Goal: Task Accomplishment & Management: Use online tool/utility

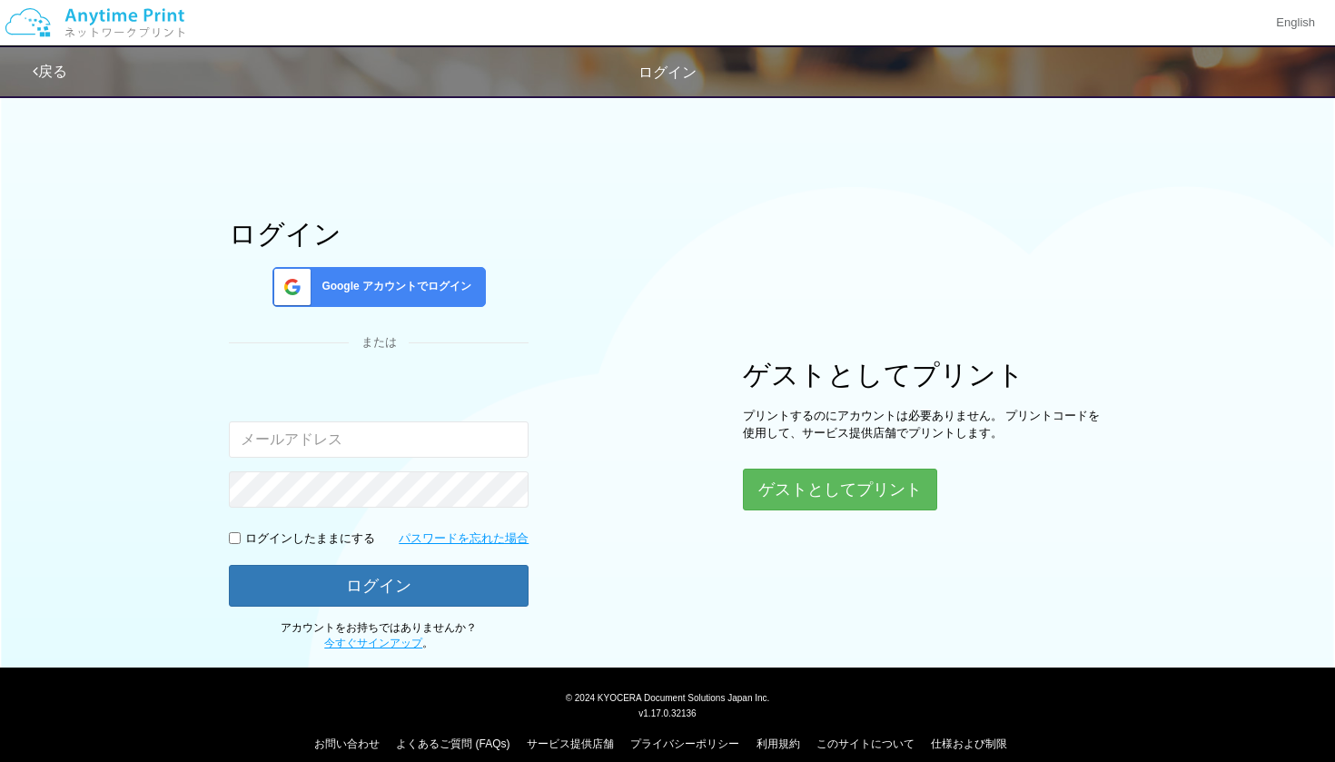
click at [370, 294] on span "Google アカウントでログイン" at bounding box center [392, 286] width 157 height 15
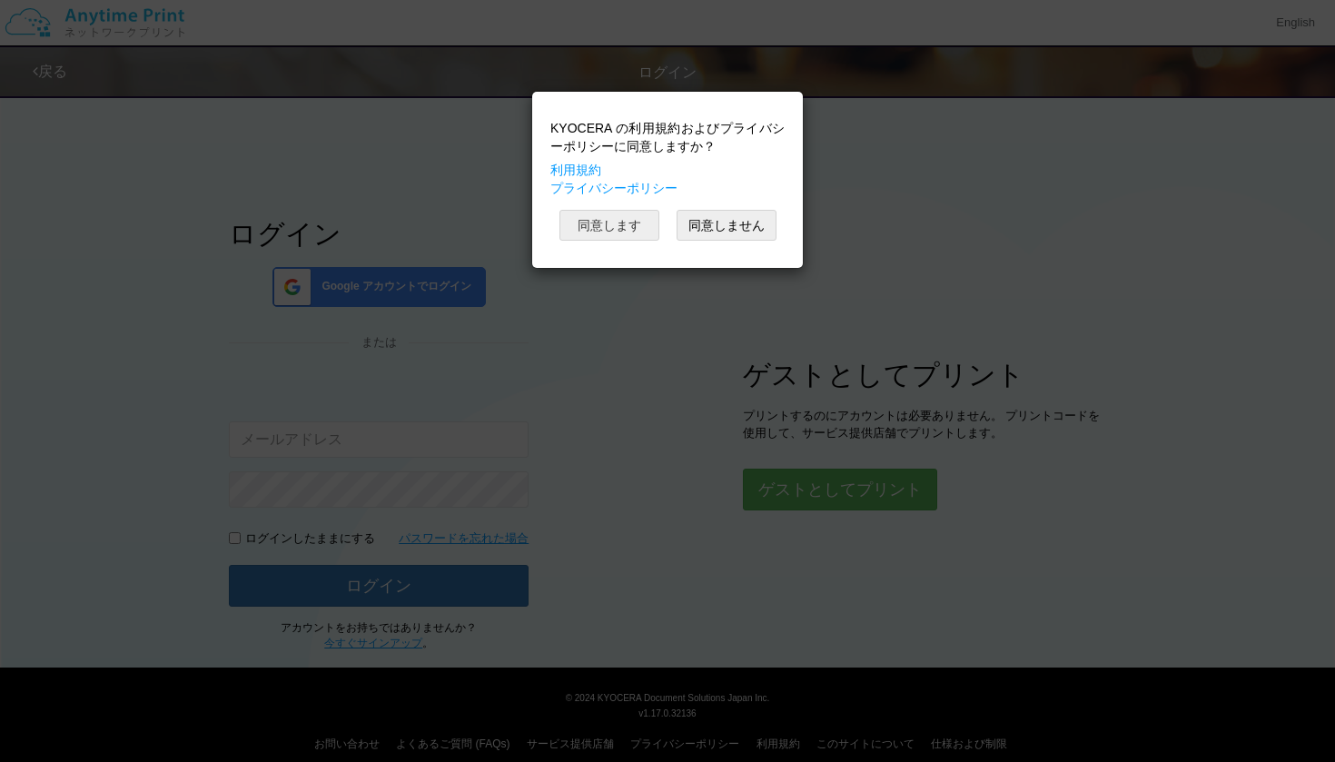
click at [632, 222] on button "同意します" at bounding box center [609, 225] width 100 height 31
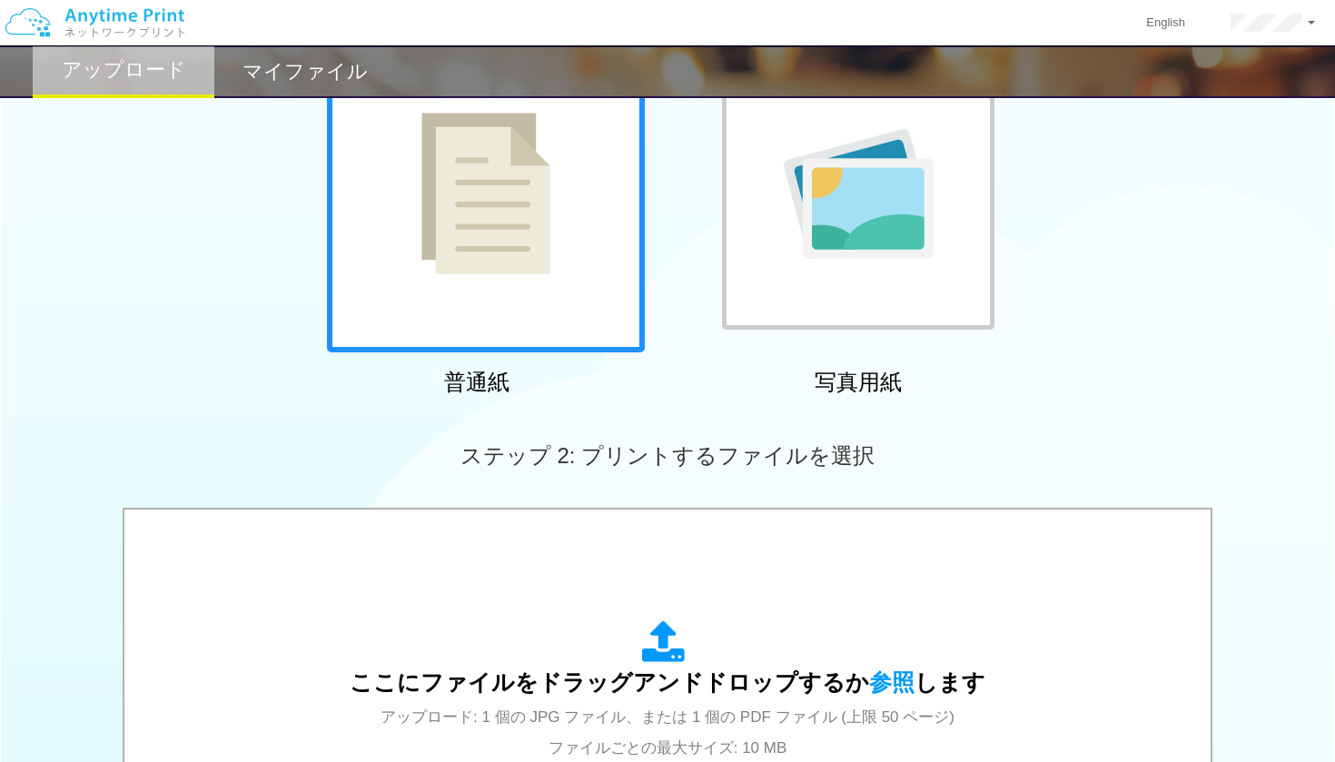
scroll to position [213, 0]
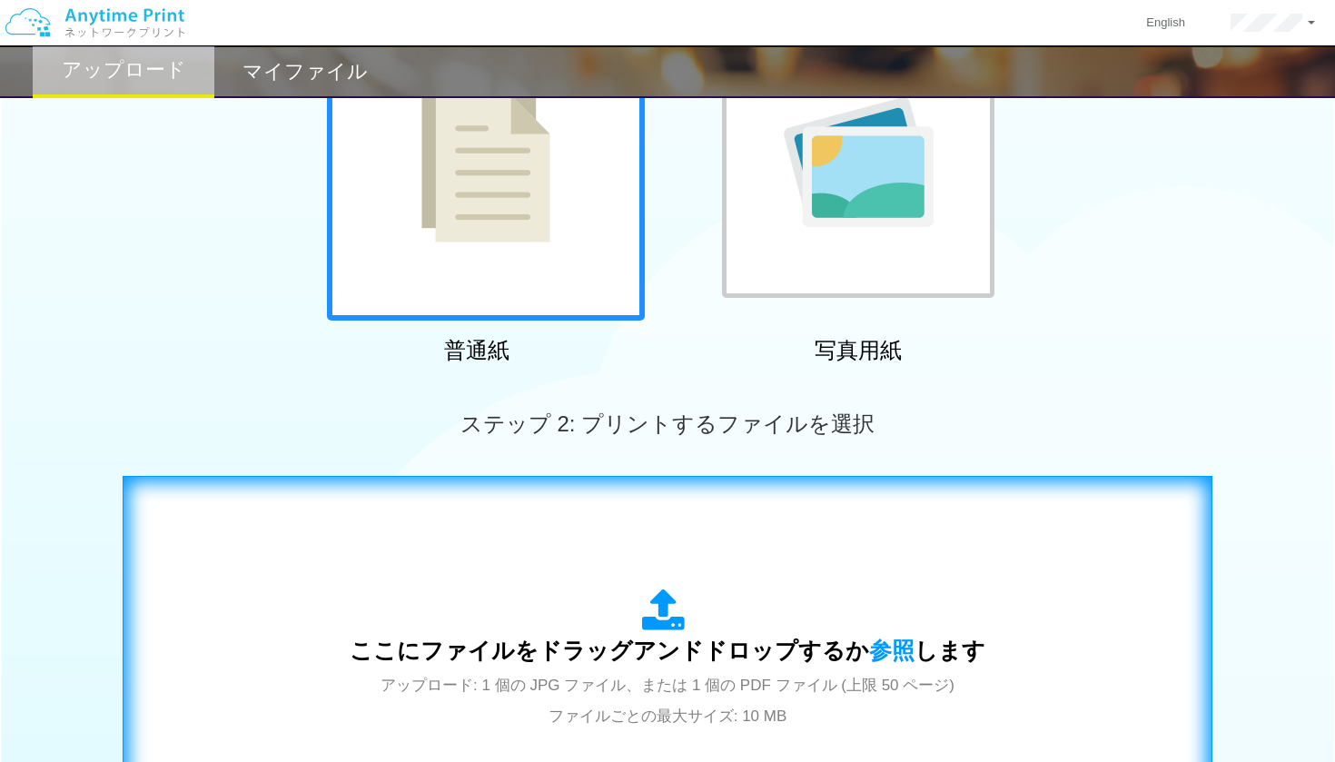
click at [648, 612] on icon at bounding box center [667, 610] width 51 height 45
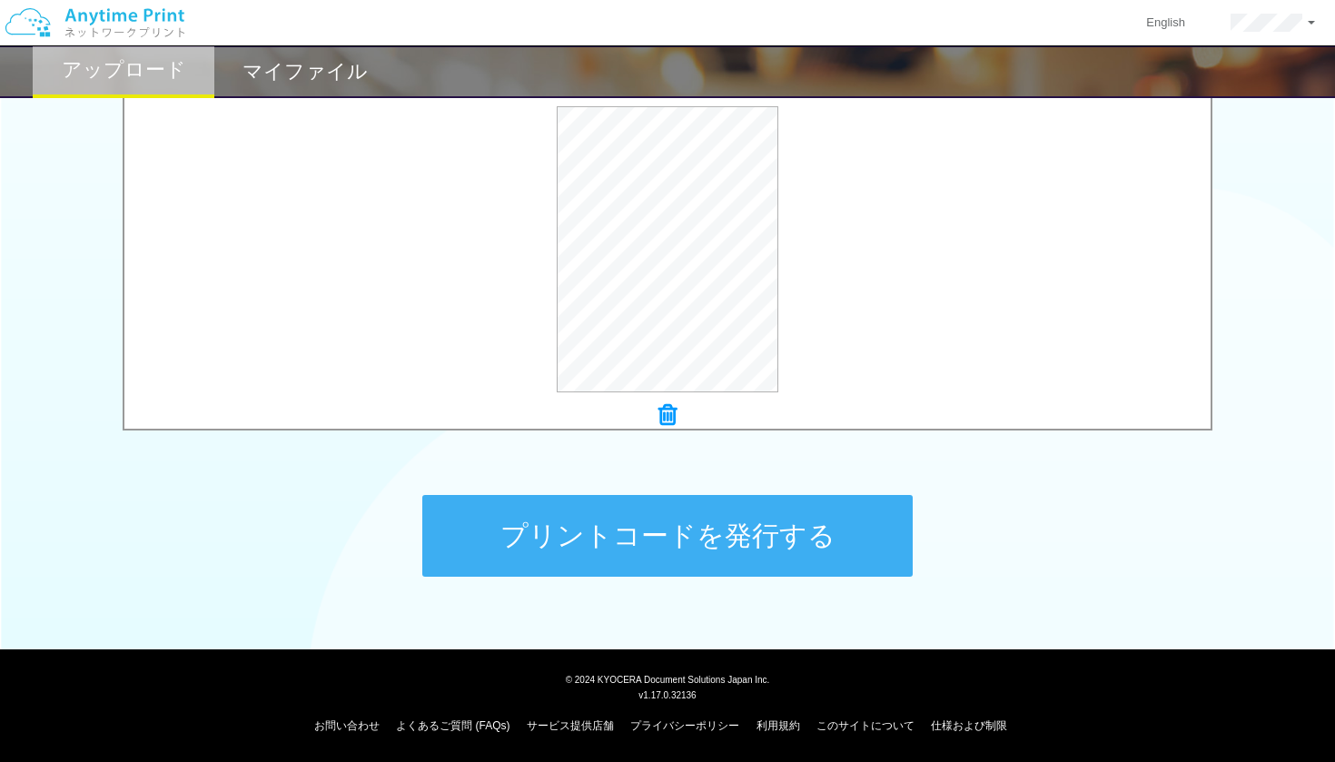
scroll to position [618, 0]
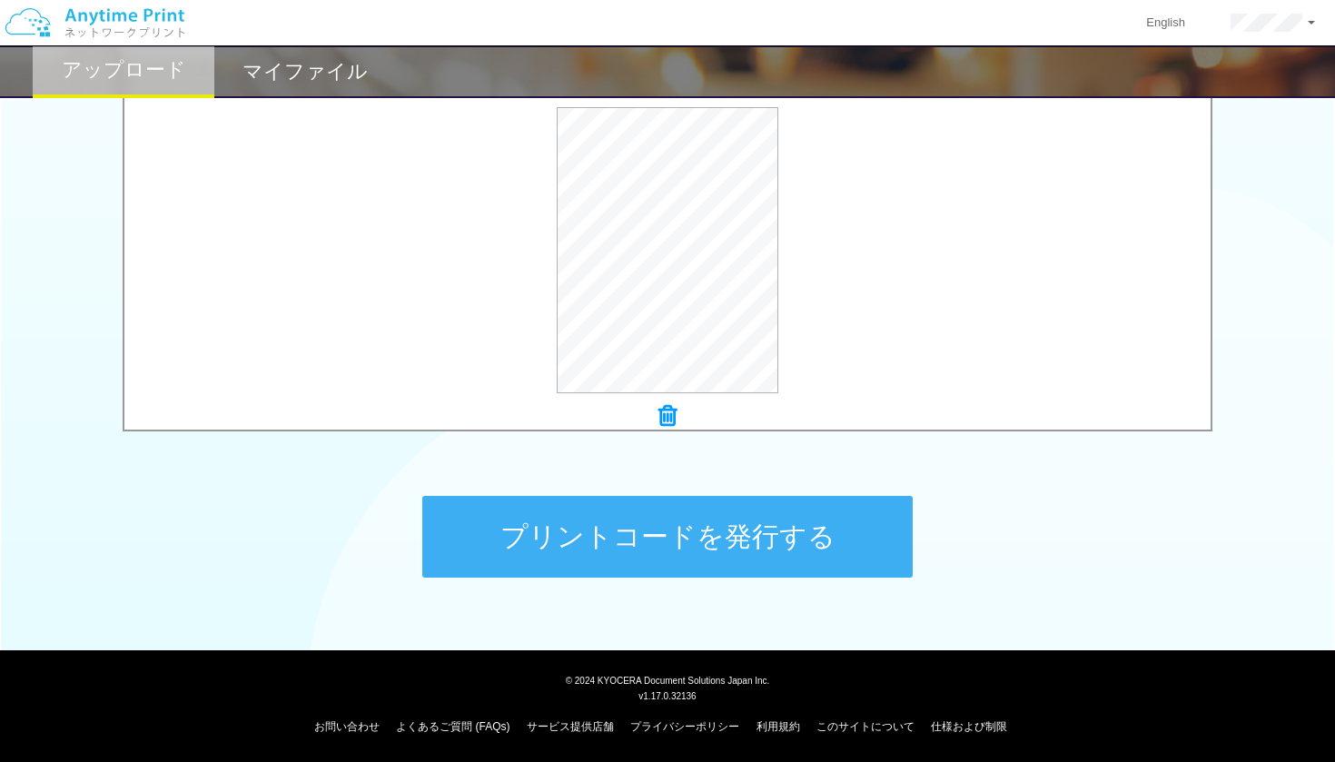
click at [671, 528] on button "プリントコードを発行する" at bounding box center [667, 537] width 490 height 82
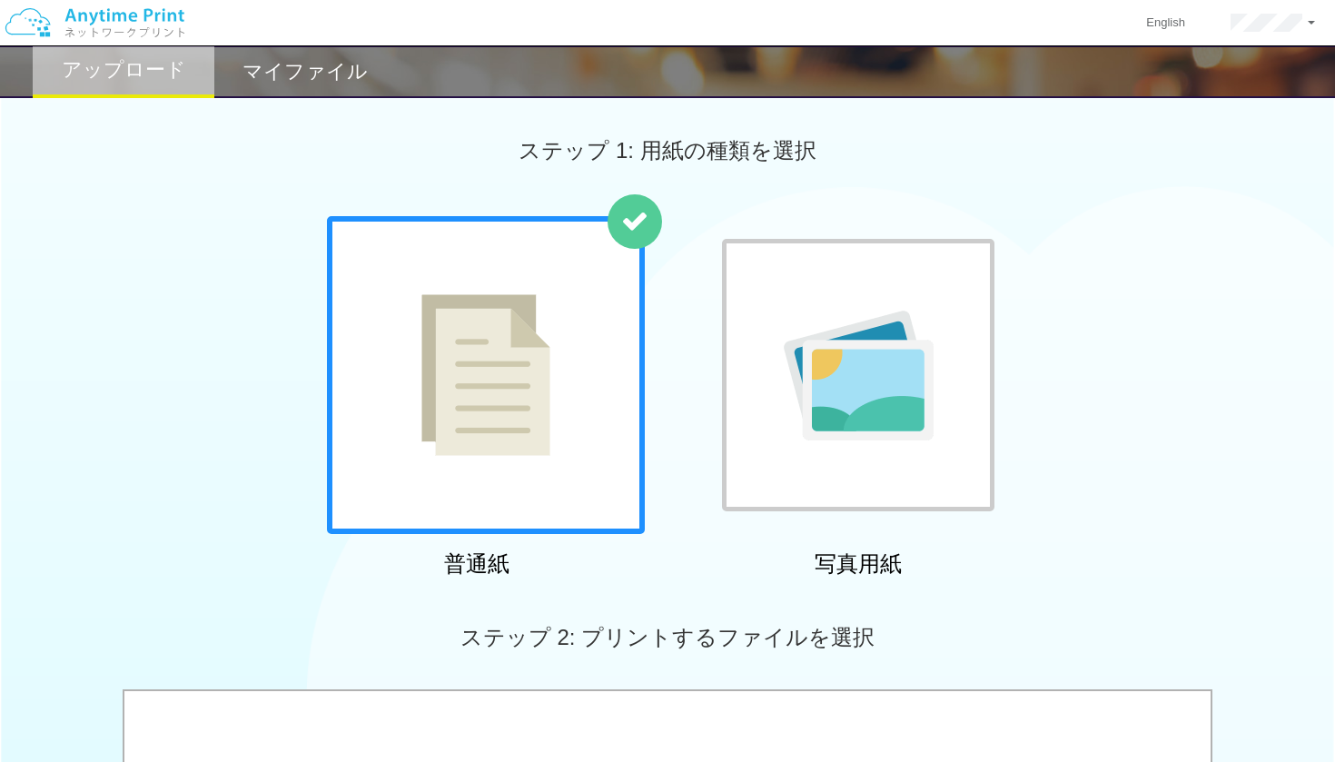
scroll to position [0, 0]
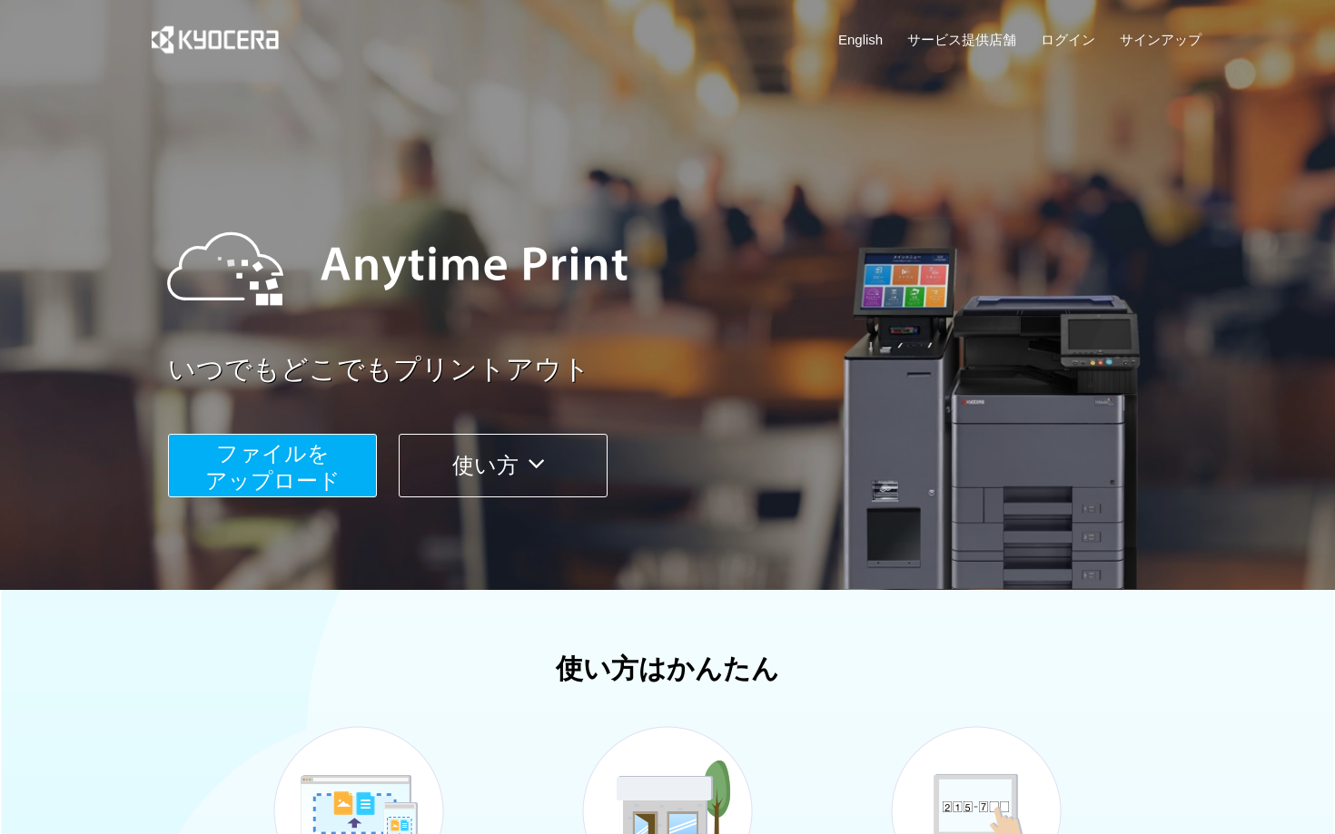
click at [305, 460] on span "ファイルを ​​アップロード" at bounding box center [272, 467] width 135 height 52
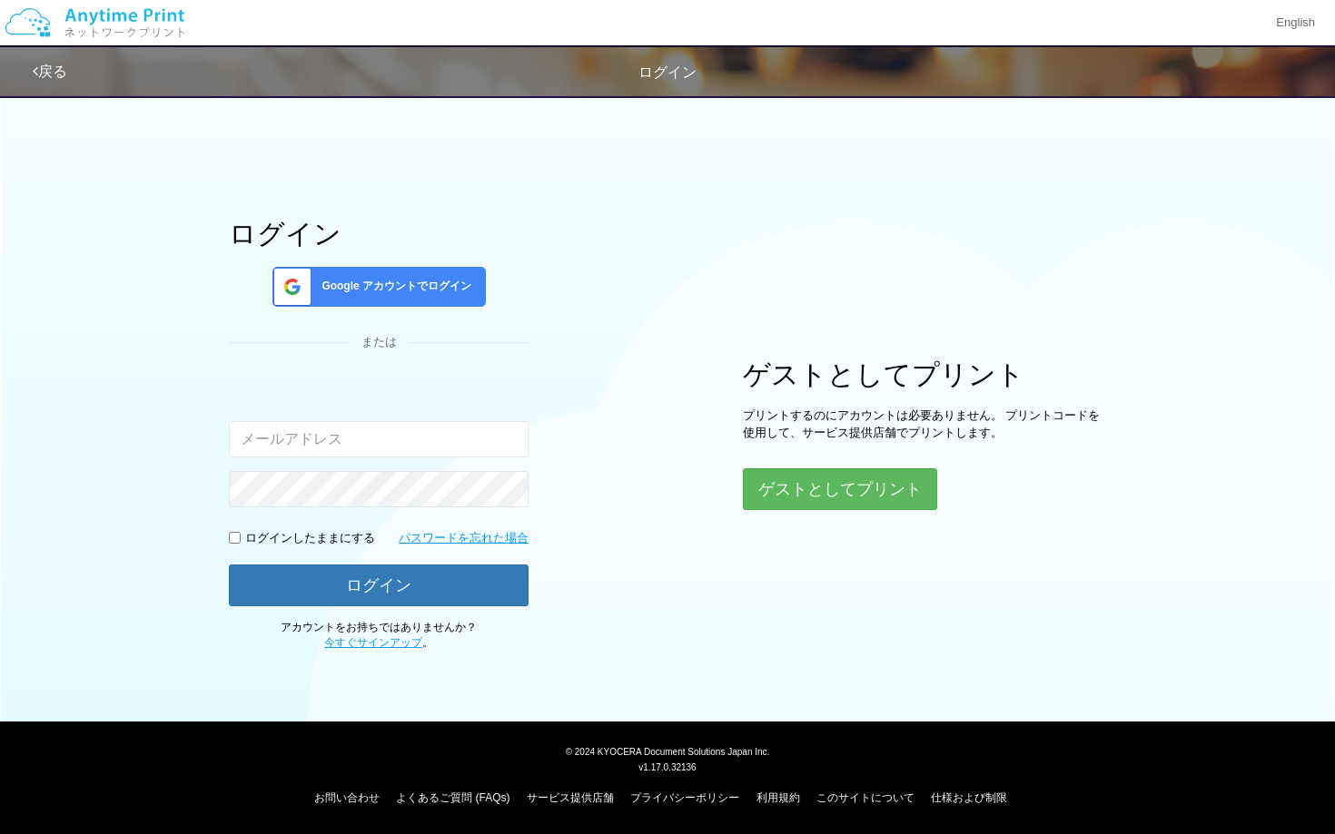
click at [403, 280] on span "Google アカウントでログイン" at bounding box center [392, 286] width 157 height 15
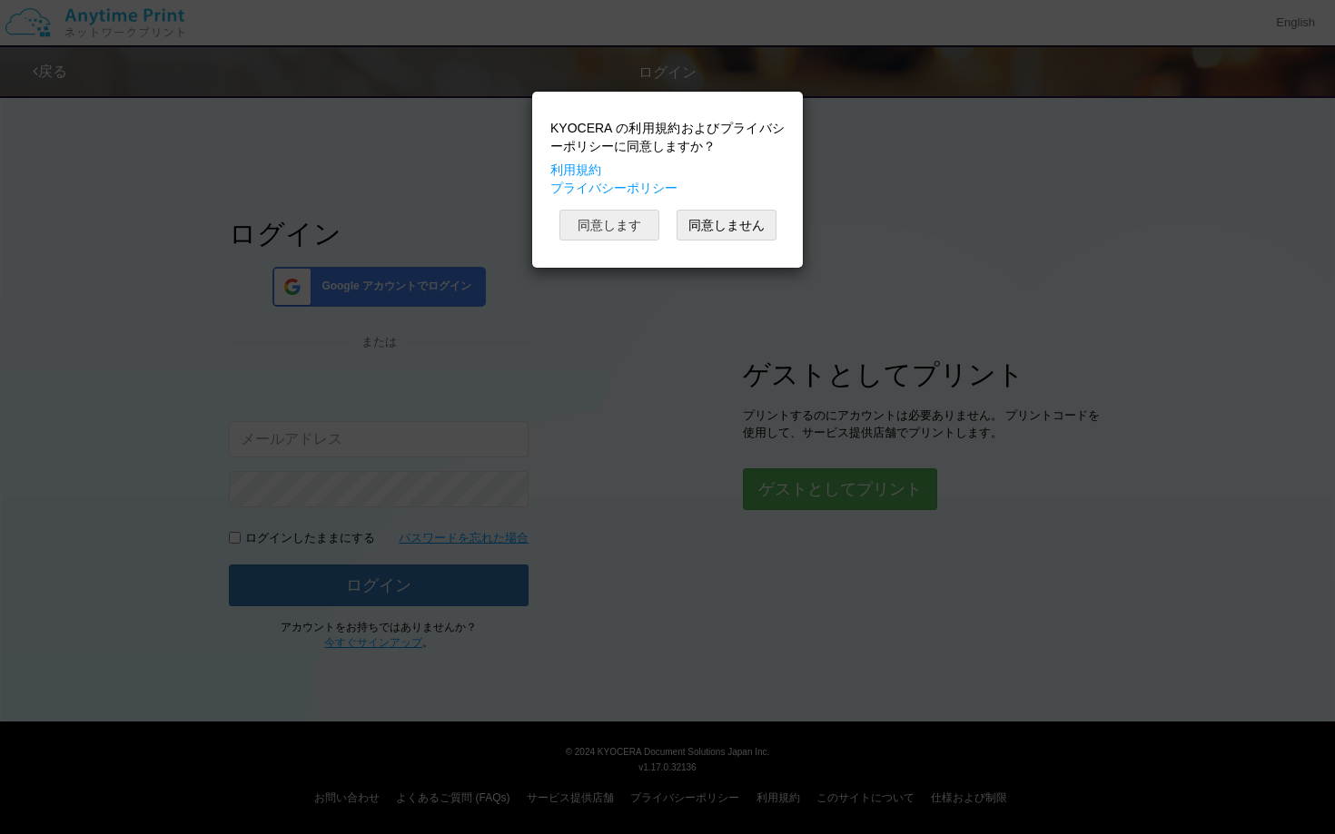
click at [589, 228] on button "同意します" at bounding box center [609, 225] width 100 height 31
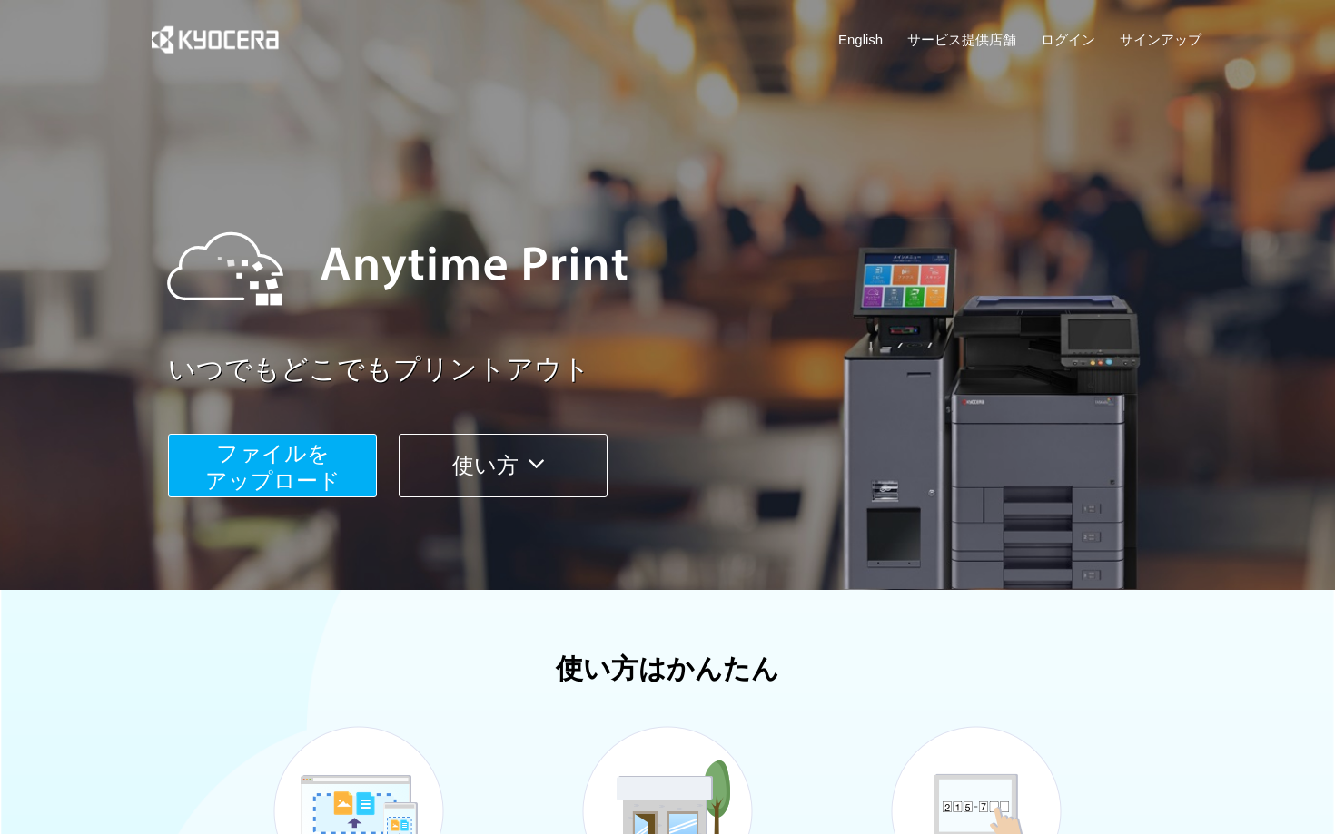
click at [293, 447] on span "ファイルを ​​アップロード" at bounding box center [272, 467] width 135 height 52
